Goal: Task Accomplishment & Management: Manage account settings

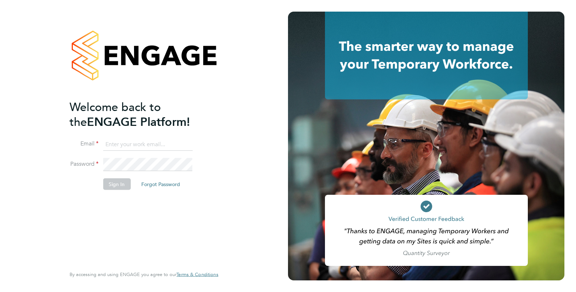
type input "Isa.nawas@vistry.co.uk"
click at [116, 192] on li "Sign In Forgot Password" at bounding box center [140, 187] width 141 height 19
click at [119, 186] on button "Sign In" at bounding box center [117, 184] width 28 height 12
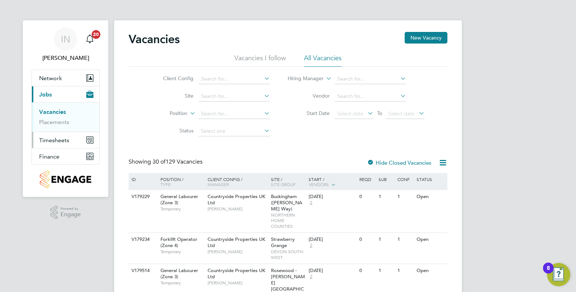
click at [66, 137] on span "Timesheets" at bounding box center [54, 140] width 30 height 7
click at [78, 138] on button "Timesheets" at bounding box center [65, 140] width 67 height 16
click at [58, 126] on link "Timesheets" at bounding box center [54, 128] width 30 height 7
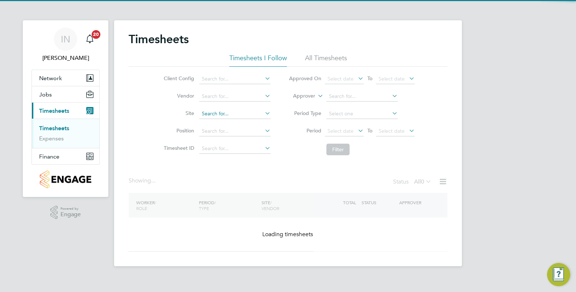
click at [204, 114] on input at bounding box center [234, 114] width 71 height 10
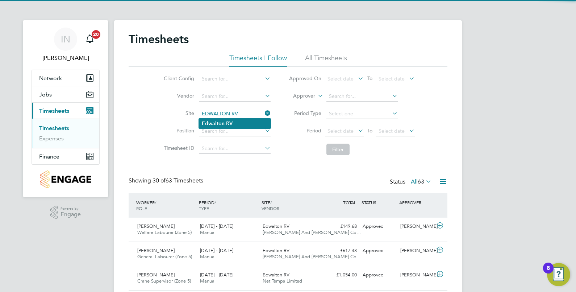
click at [226, 120] on b "RV" at bounding box center [229, 123] width 7 height 6
type input "Edwalton RV"
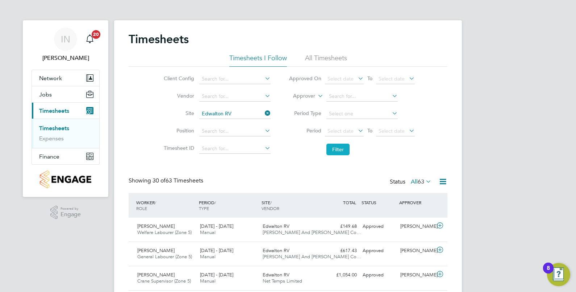
click at [337, 152] on button "Filter" at bounding box center [338, 150] width 23 height 12
click at [333, 154] on button "Filter" at bounding box center [338, 150] width 23 height 12
click at [312, 57] on li "All Timesheets" at bounding box center [326, 60] width 42 height 13
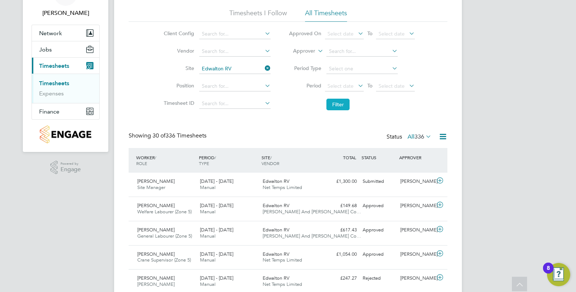
click at [337, 106] on button "Filter" at bounding box center [338, 105] width 23 height 12
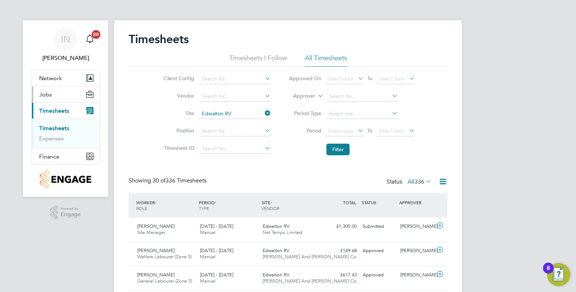
click at [51, 97] on span "Jobs" at bounding box center [45, 94] width 13 height 7
click at [56, 111] on link "Vacancies" at bounding box center [52, 111] width 26 height 7
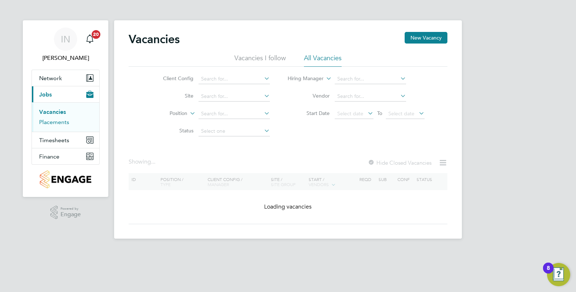
click at [63, 122] on link "Placements" at bounding box center [54, 122] width 30 height 7
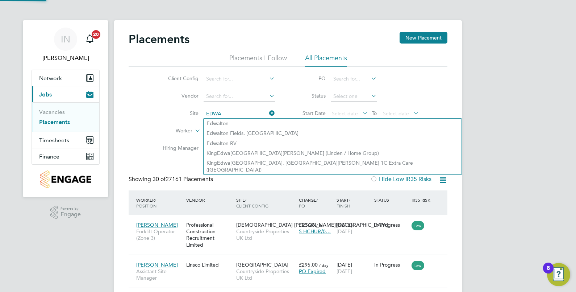
click at [229, 138] on li "Edwa lton RV" at bounding box center [333, 143] width 258 height 10
type input "Edwalton RV"
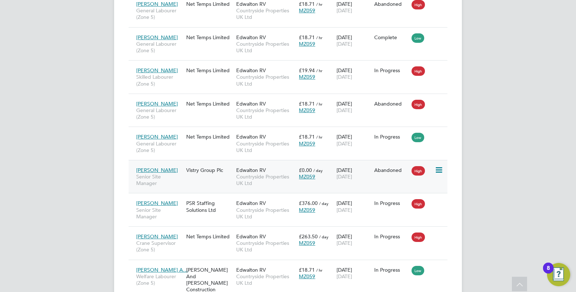
click at [337, 173] on span "[DATE]" at bounding box center [345, 176] width 16 height 7
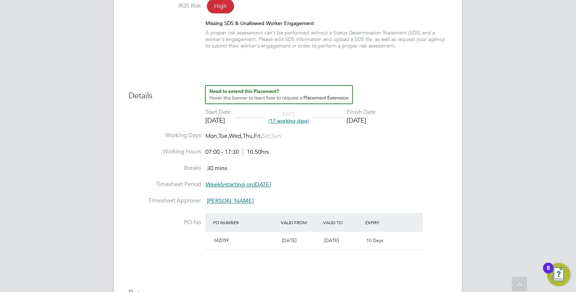
click at [386, 87] on h3 "Details" at bounding box center [288, 93] width 319 height 16
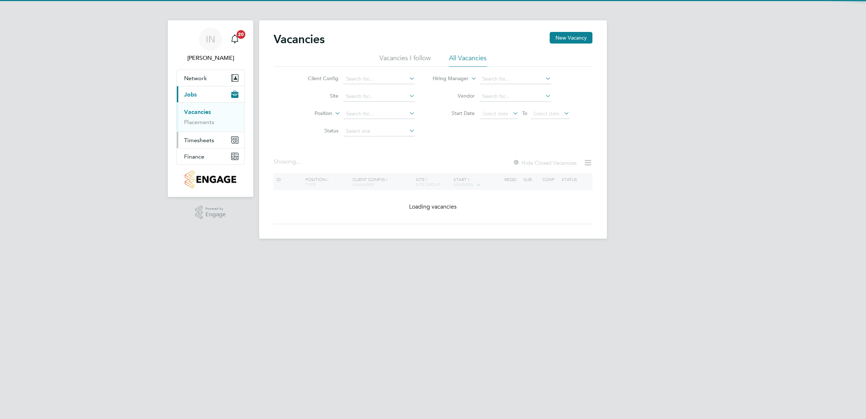
click at [204, 142] on span "Timesheets" at bounding box center [199, 140] width 30 height 7
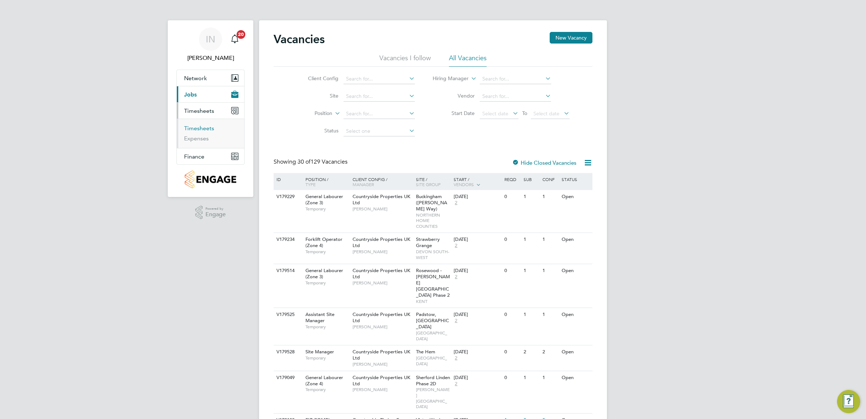
click at [200, 130] on link "Timesheets" at bounding box center [199, 128] width 30 height 7
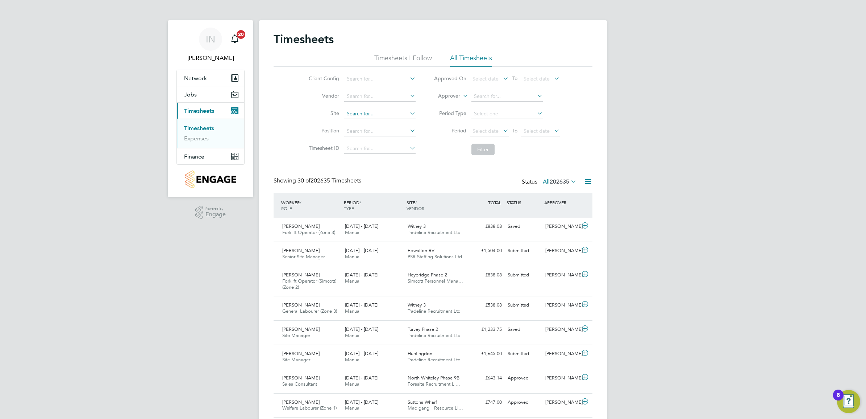
click at [359, 114] on input at bounding box center [379, 114] width 71 height 10
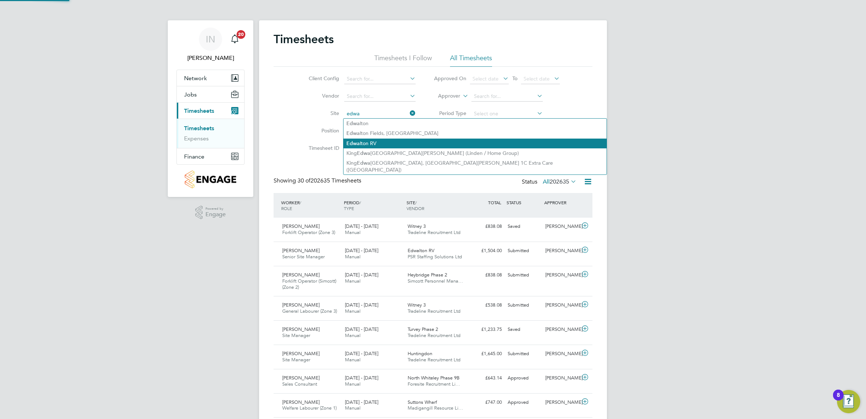
click at [376, 142] on li "Edwa lton RV" at bounding box center [475, 143] width 263 height 10
type input "Edwalton RV"
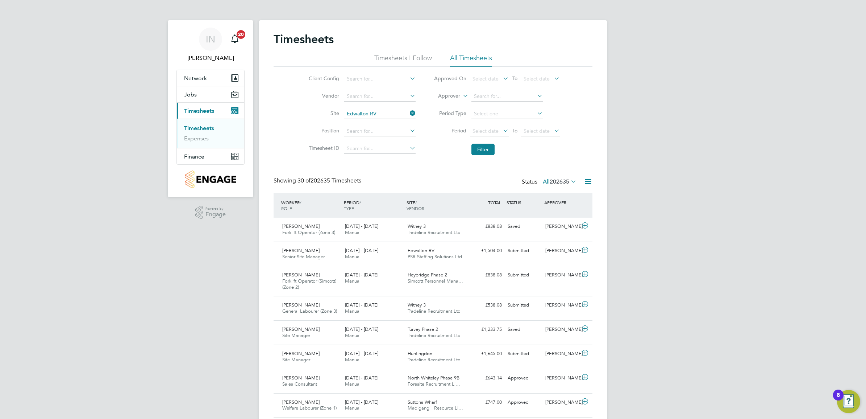
click at [465, 149] on li "Filter" at bounding box center [497, 149] width 144 height 19
click at [477, 151] on button "Filter" at bounding box center [483, 150] width 23 height 12
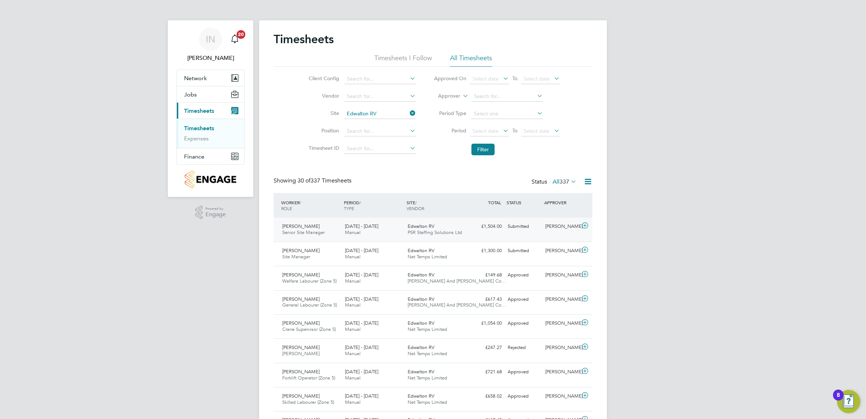
click at [435, 231] on span "PSR Staffing Solutions Ltd" at bounding box center [435, 232] width 54 height 6
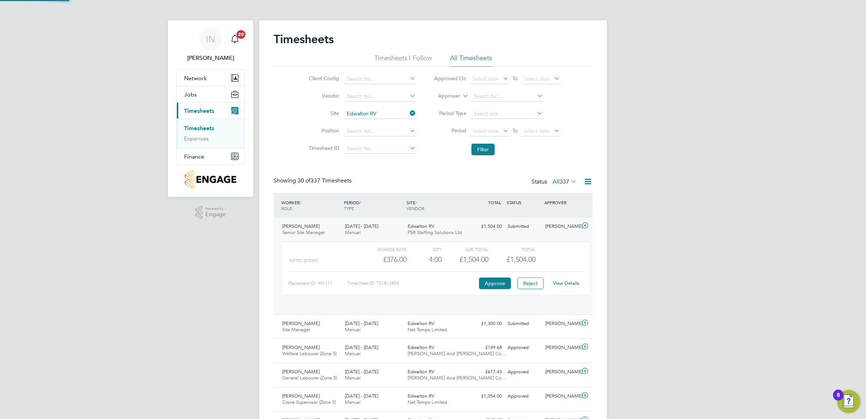
scroll to position [12, 71]
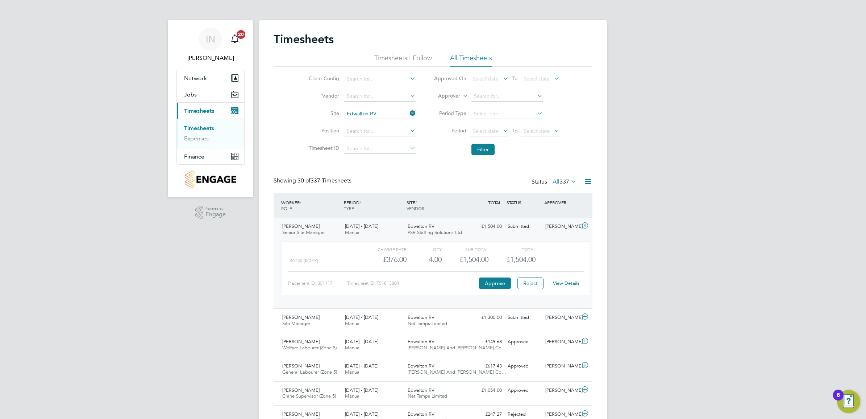
click at [559, 281] on link "View Details" at bounding box center [566, 283] width 26 height 6
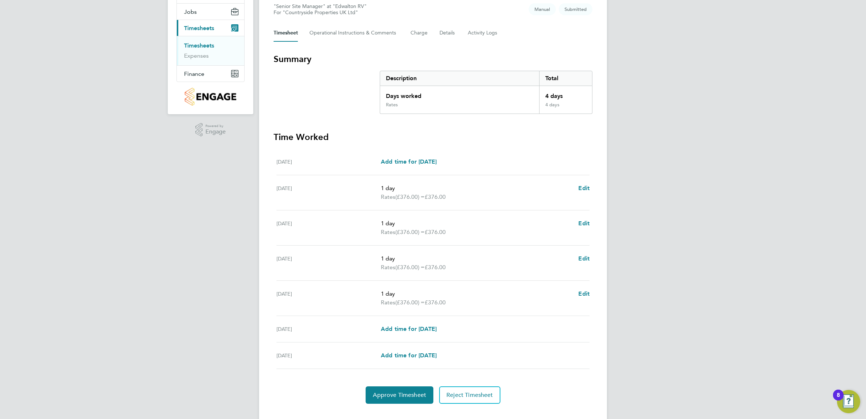
scroll to position [91, 0]
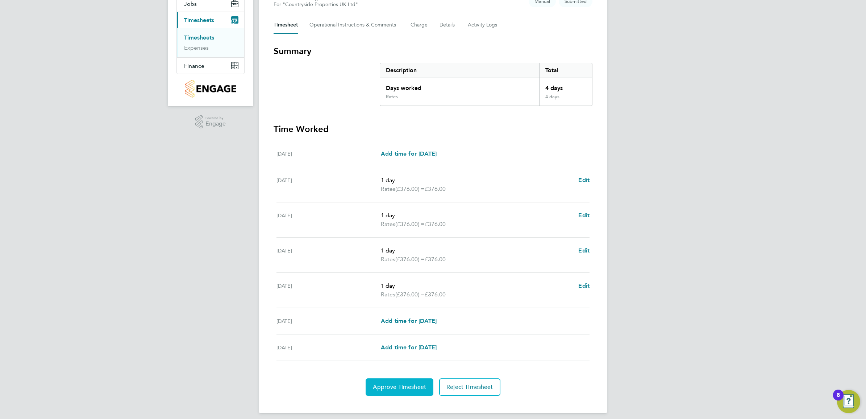
click at [416, 385] on span "Approve Timesheet" at bounding box center [399, 386] width 53 height 7
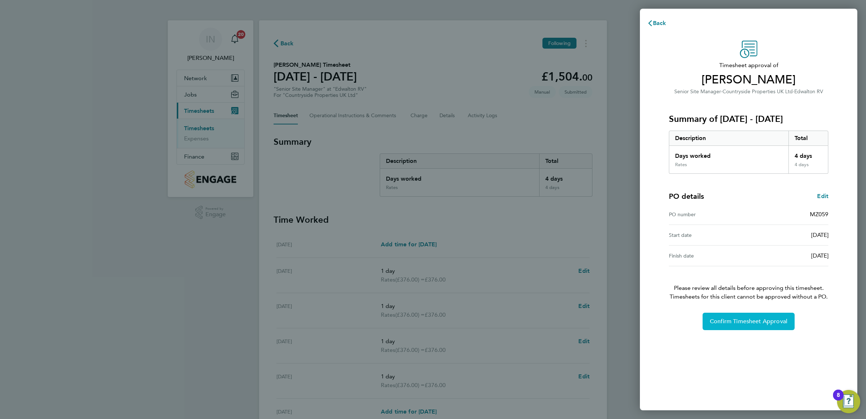
click at [712, 324] on span "Confirm Timesheet Approval" at bounding box center [749, 321] width 78 height 7
